Goal: Task Accomplishment & Management: Manage account settings

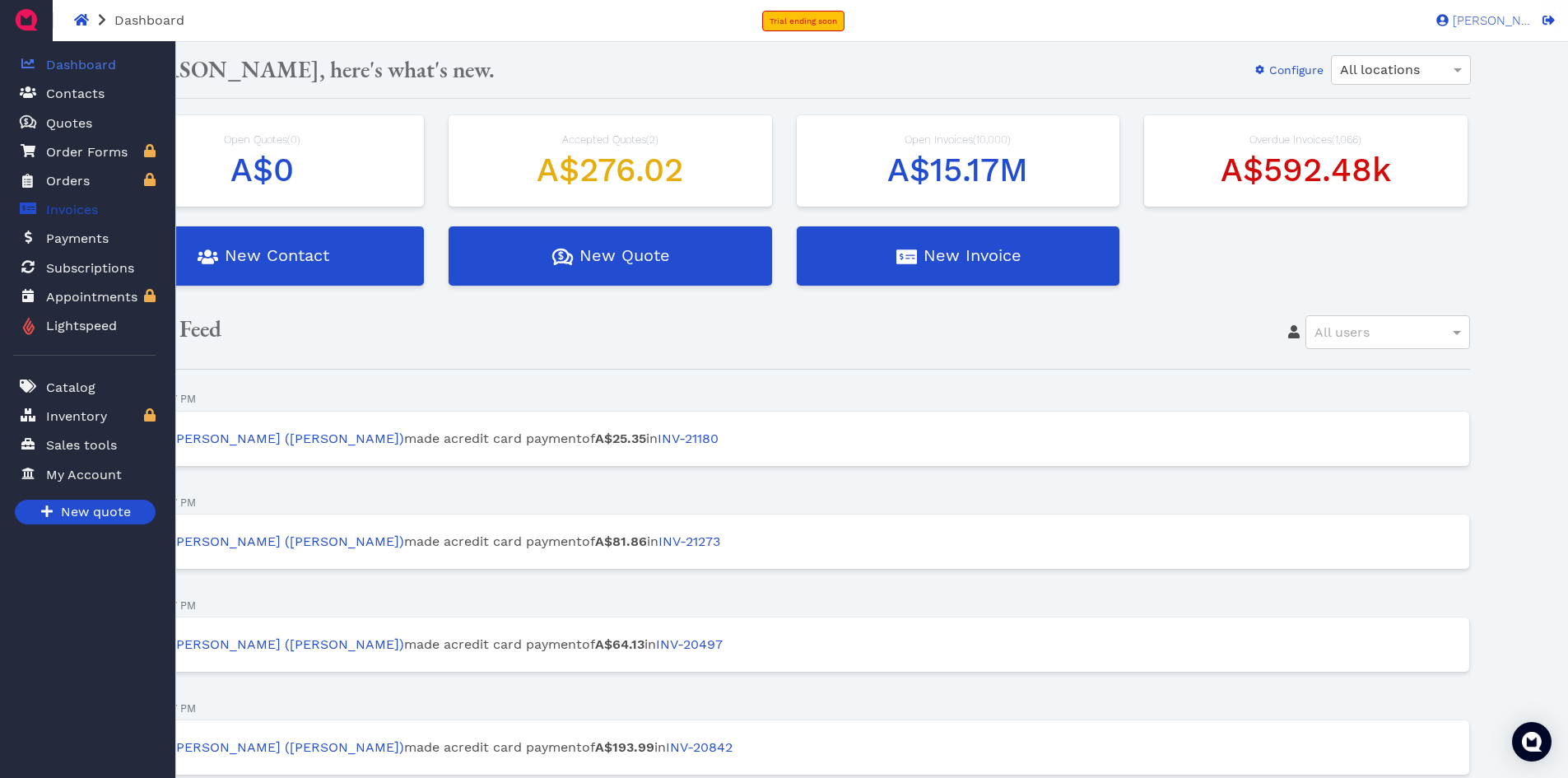
click at [59, 208] on span "Invoices" at bounding box center [72, 210] width 52 height 20
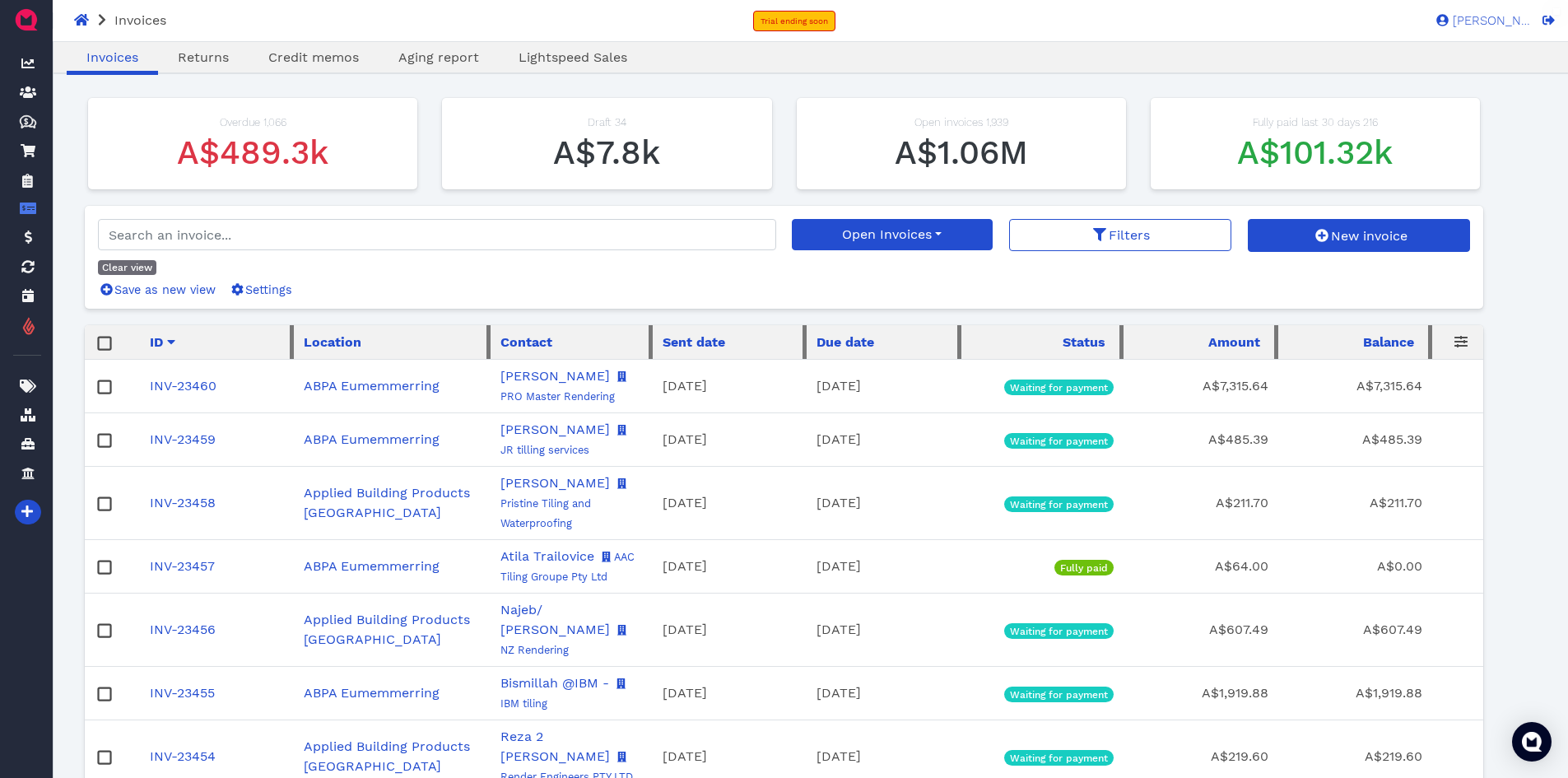
click at [1202, 17] on div "Invoices Trial ending soon [PERSON_NAME] HQ" at bounding box center [784, 21] width 1568 height 42
click at [445, 58] on span "Aging report" at bounding box center [438, 57] width 80 height 16
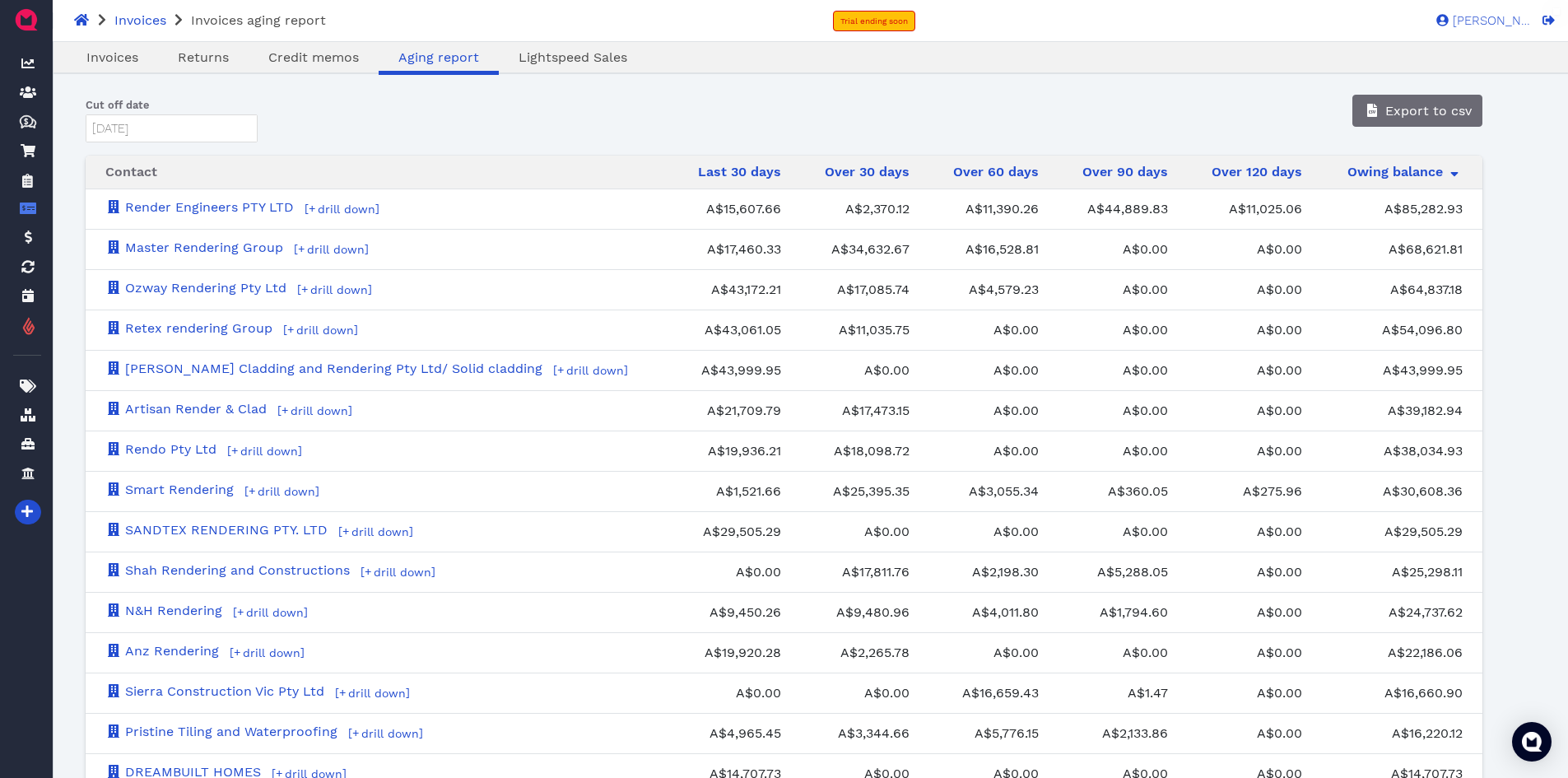
click at [1258, 22] on div "Invoices Invoices aging report Trial ending soon [PERSON_NAME] HQ" at bounding box center [784, 21] width 1568 height 42
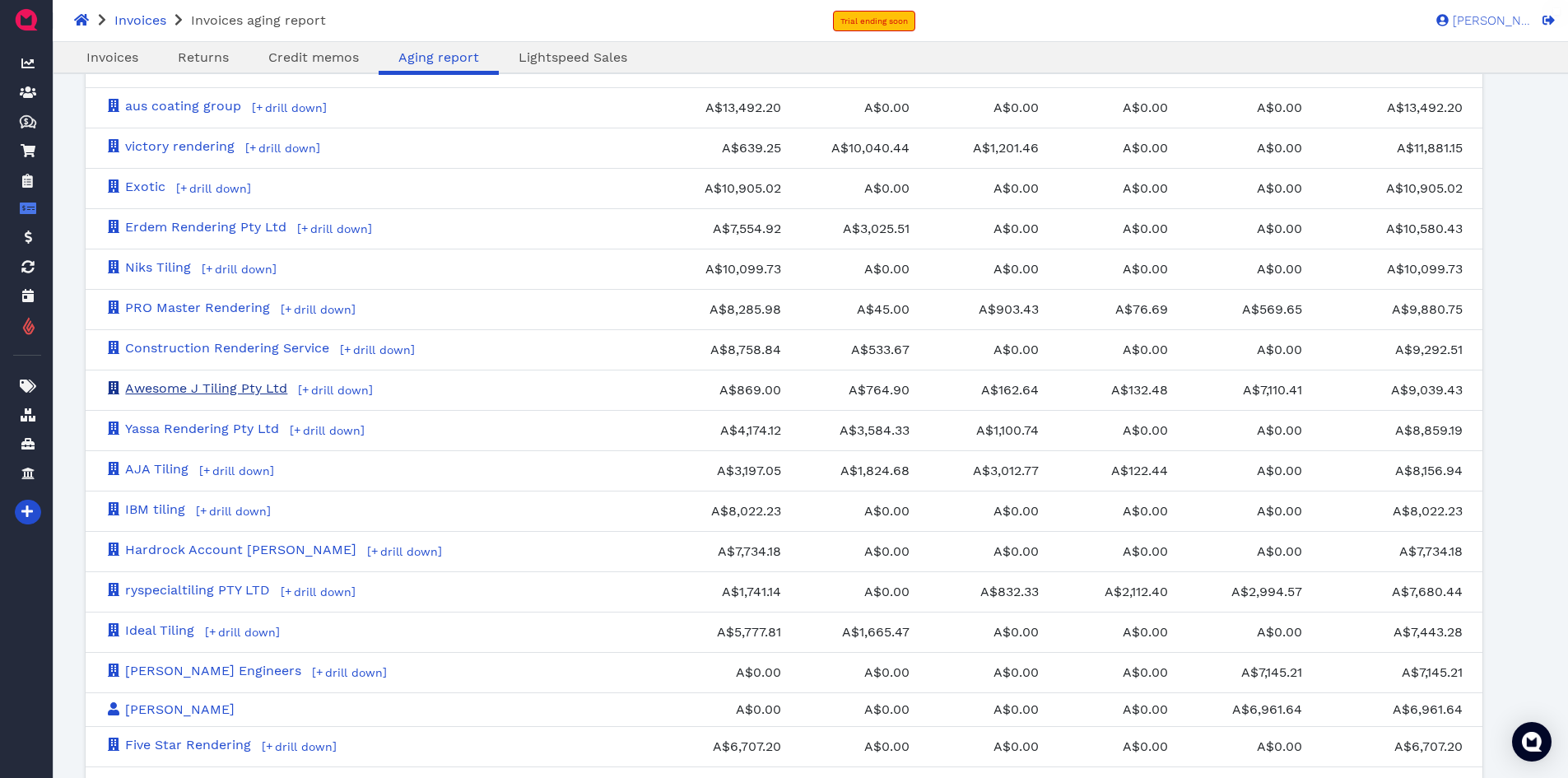
click at [175, 390] on link "Awesome J Tiling Pty Ltd" at bounding box center [196, 389] width 182 height 16
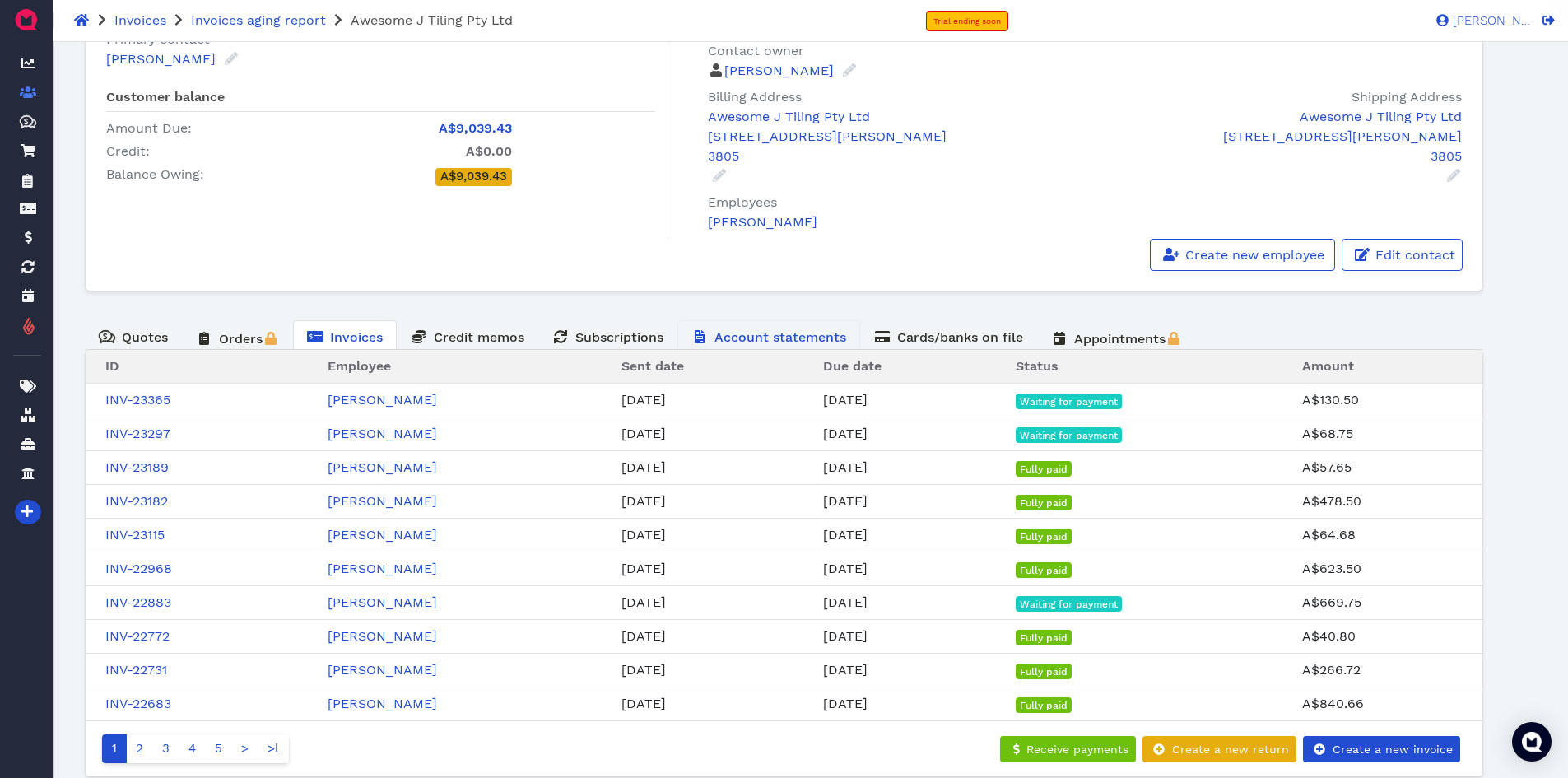
scroll to position [230, 0]
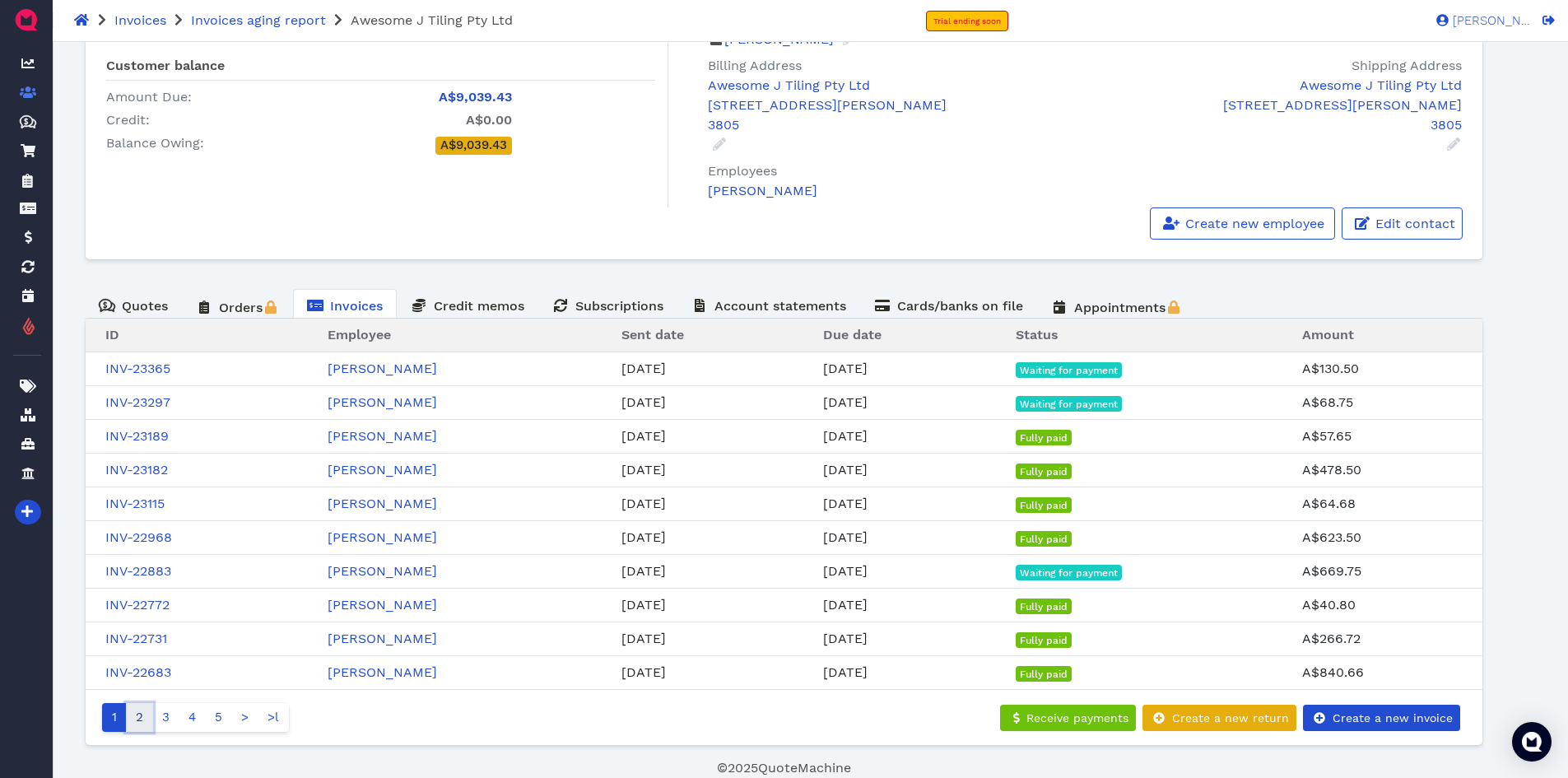
click at [145, 719] on link "2" at bounding box center [139, 718] width 27 height 29
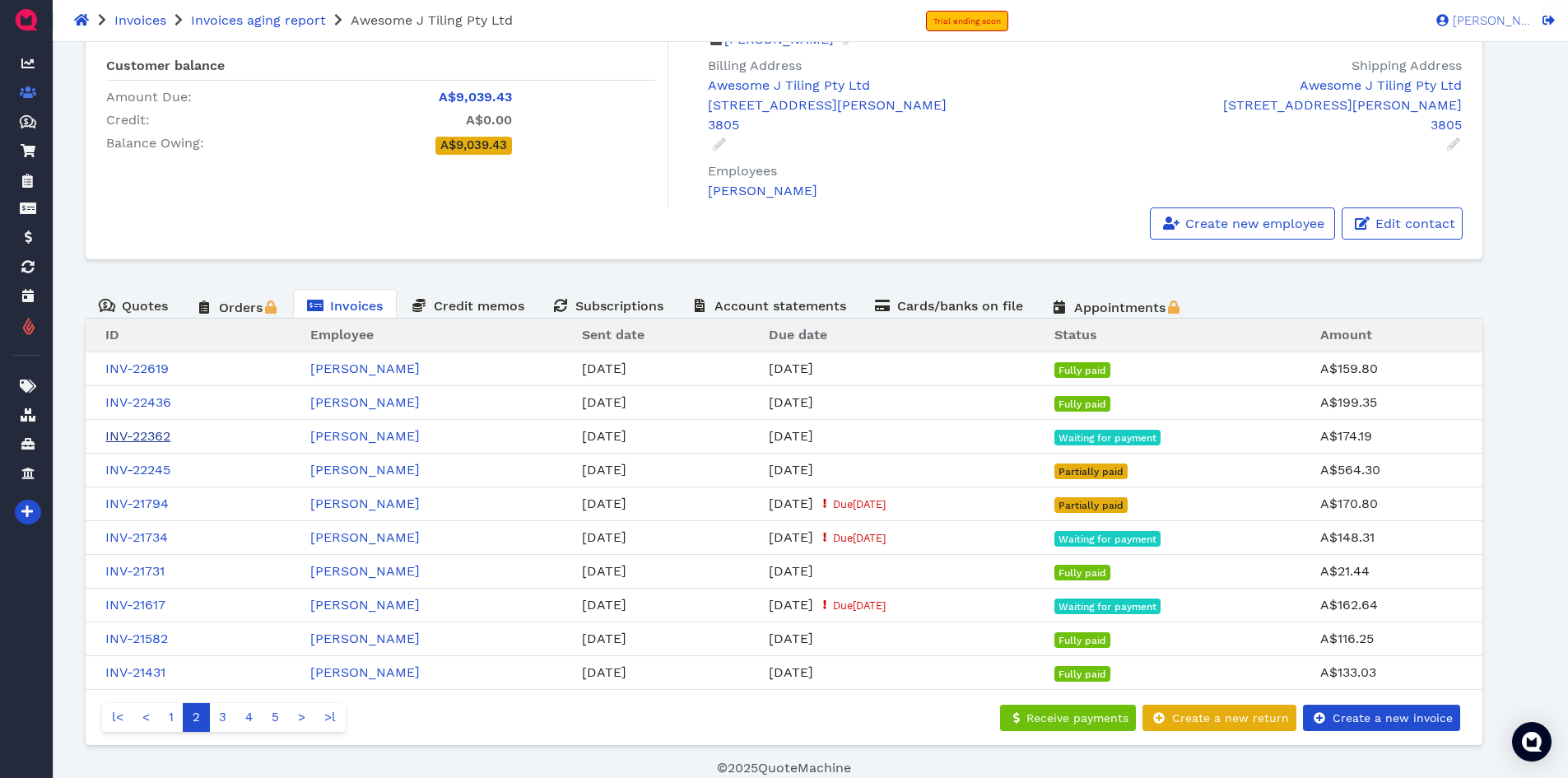
click at [139, 436] on link "INV-22362" at bounding box center [138, 436] width 65 height 16
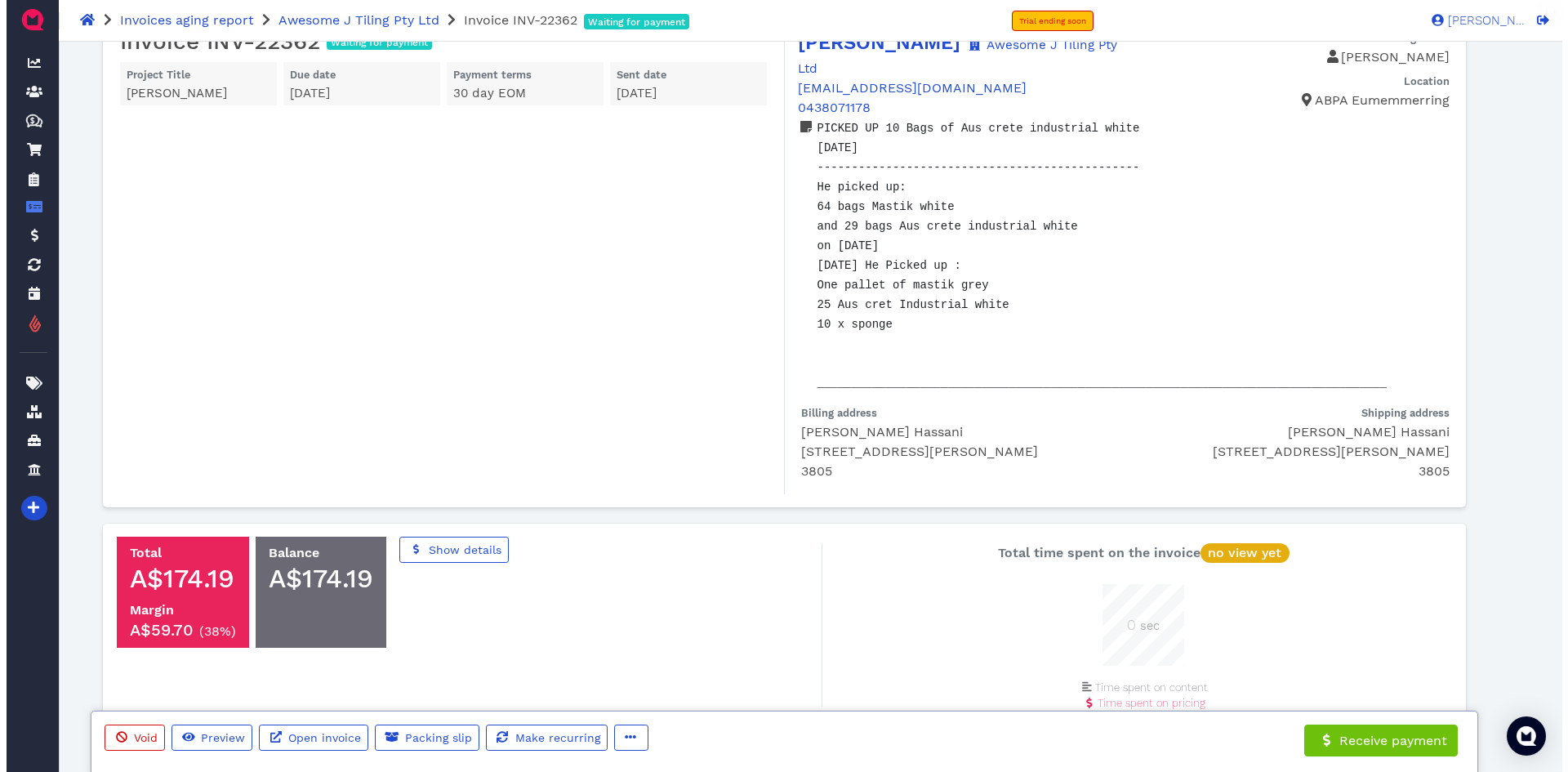
scroll to position [82, 0]
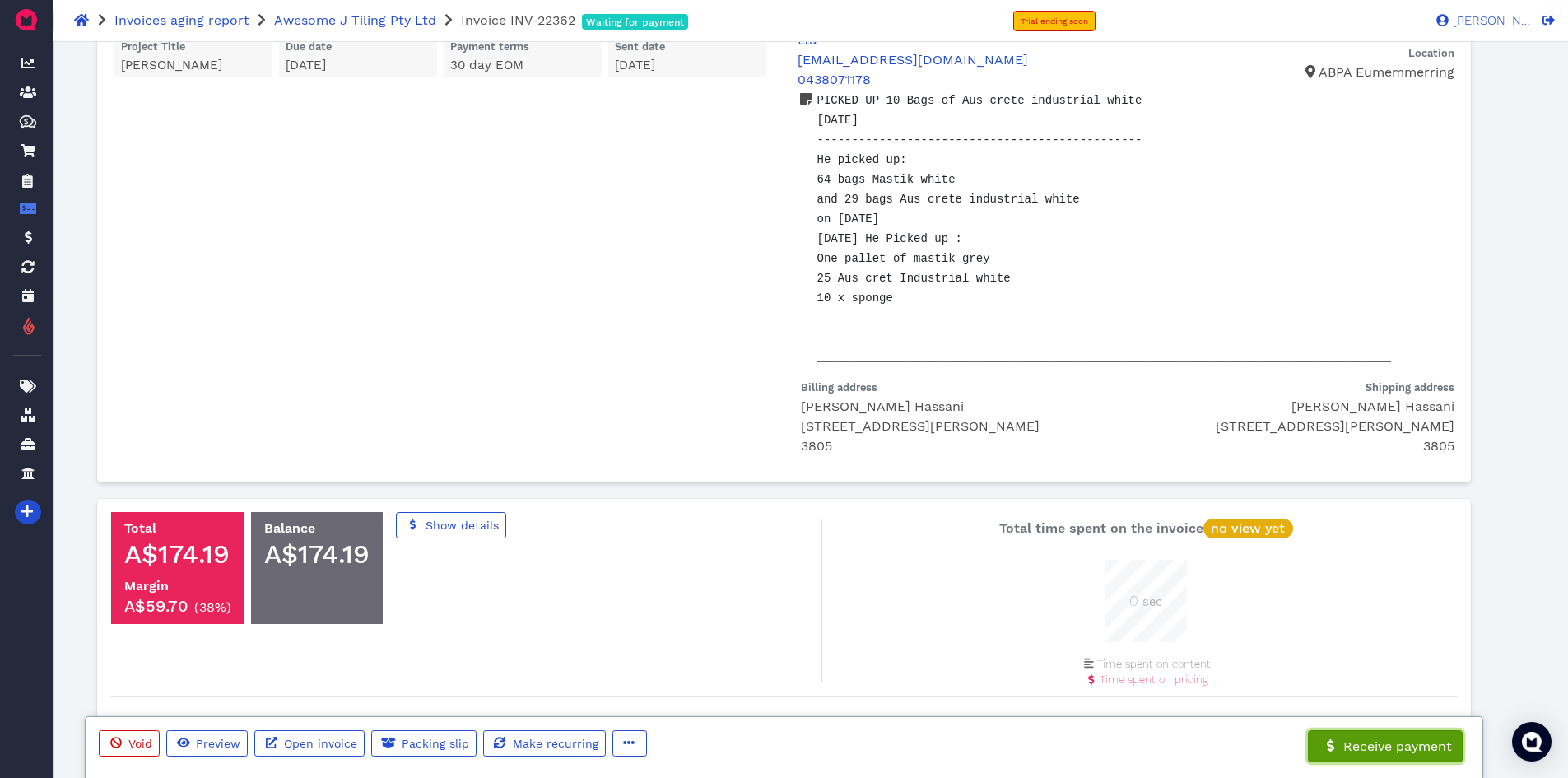
click at [1376, 752] on span "Receive payment" at bounding box center [1396, 746] width 111 height 16
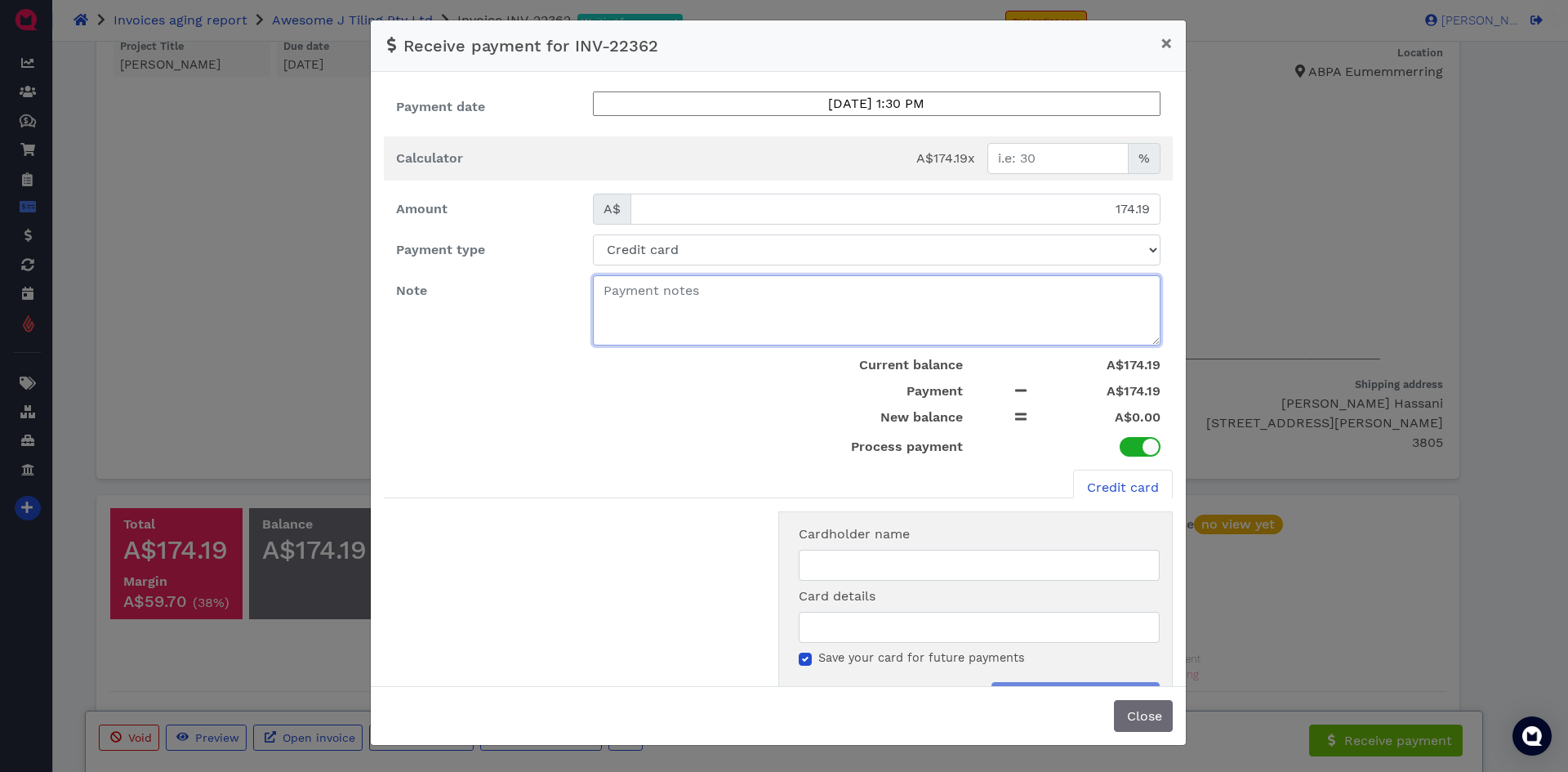
click at [711, 299] on textarea at bounding box center [876, 310] width 567 height 70
click at [702, 251] on select "Select payment method Credit card Check Bank transfer Cash Direct Bank Transfer" at bounding box center [876, 250] width 567 height 31
select select "bank-transfer"
click at [593, 234] on select "Select payment method Credit card Check Bank transfer Cash Direct Bank Transfer" at bounding box center [876, 250] width 567 height 31
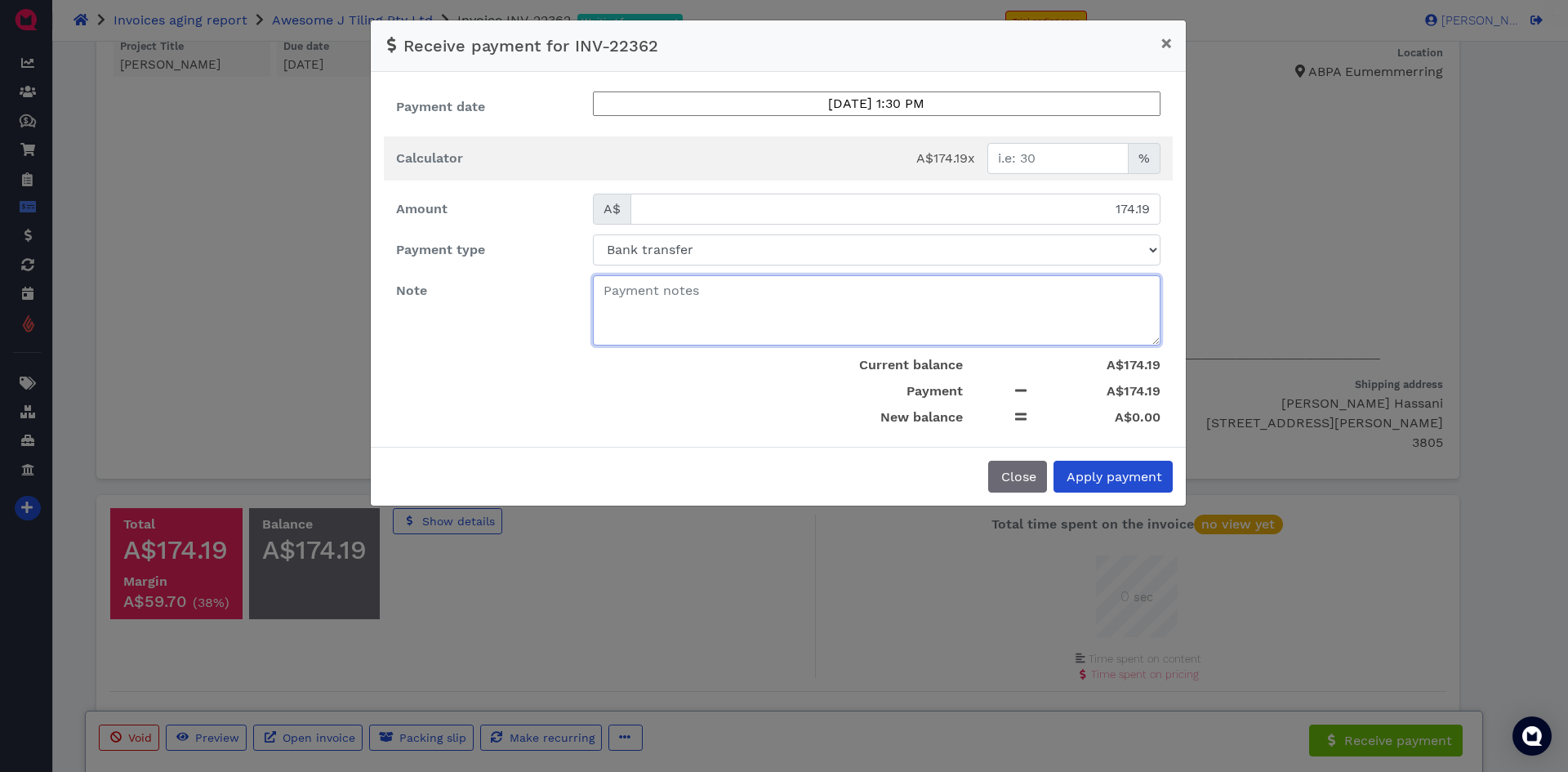
click at [683, 318] on textarea at bounding box center [876, 310] width 567 height 70
click at [726, 317] on textarea at bounding box center [876, 310] width 567 height 70
paste textarea "You received $174.19 Transaction Details Date and time:4 SeptemberSep 2025 at 6…"
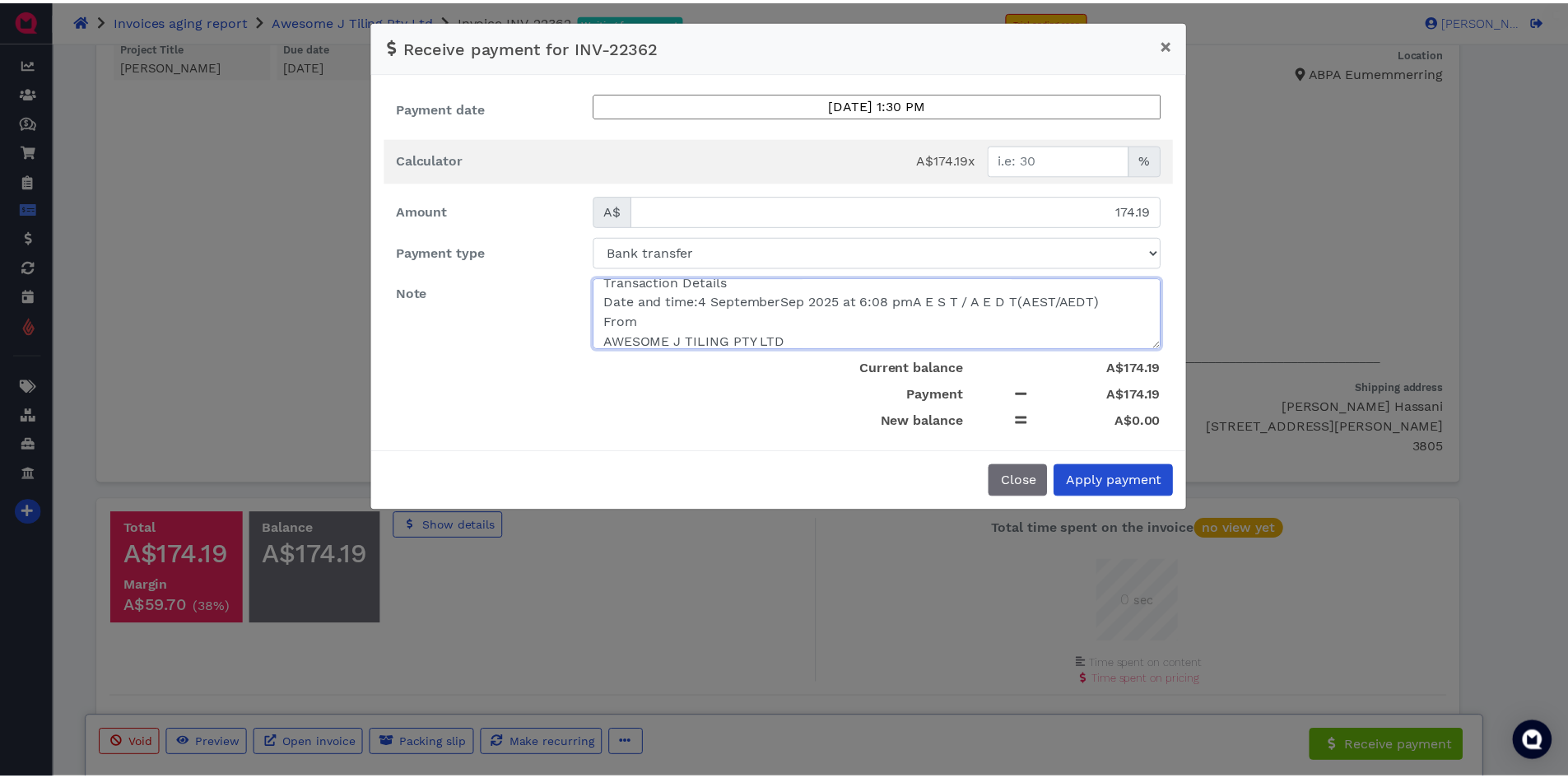
scroll to position [0, 0]
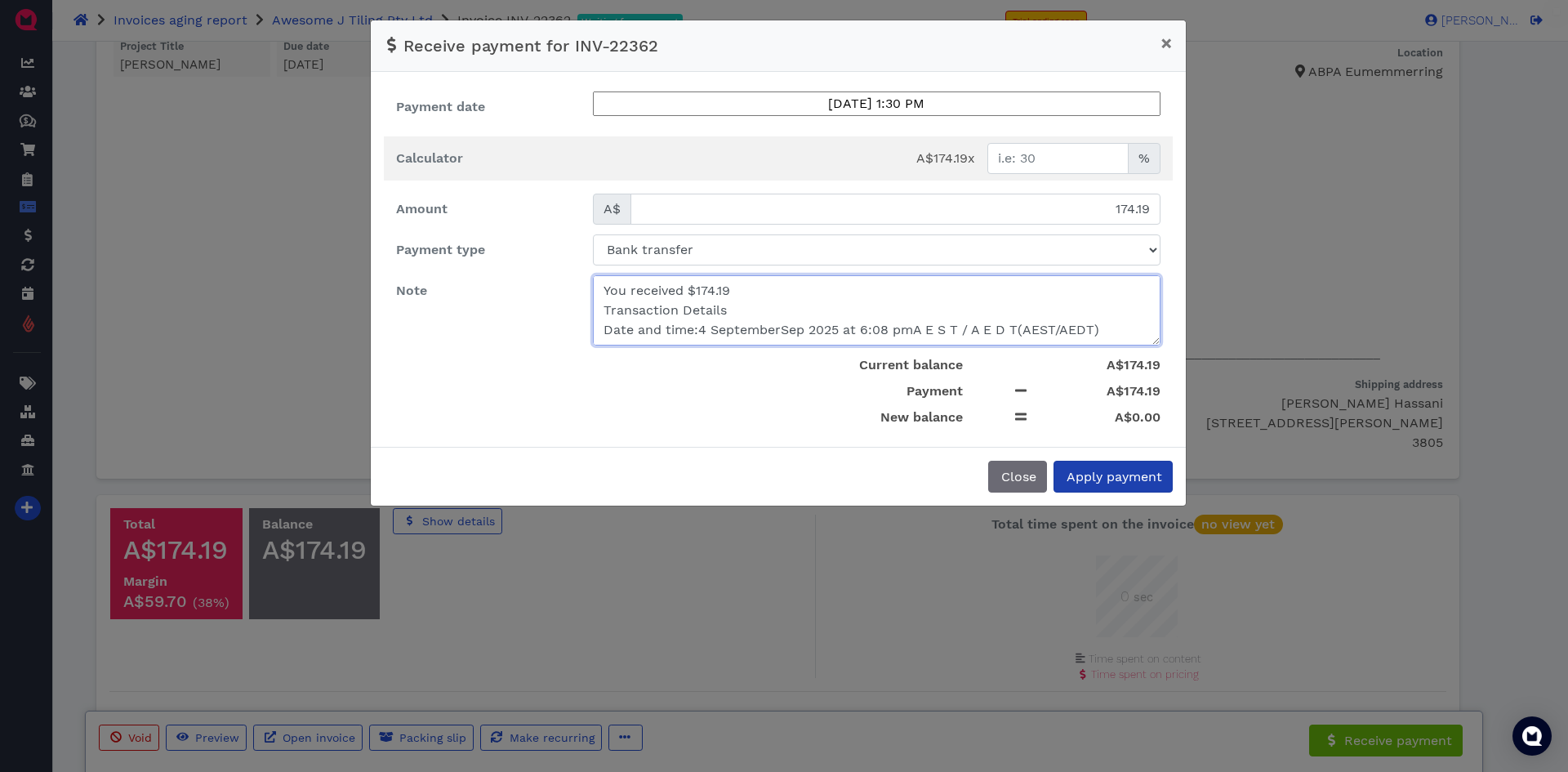
type textarea "You received $174.19 Transaction Details Date and time:4 SeptemberSep 2025 at 6…"
click at [1093, 473] on span "Apply payment" at bounding box center [1114, 477] width 98 height 16
